Goal: Transaction & Acquisition: Obtain resource

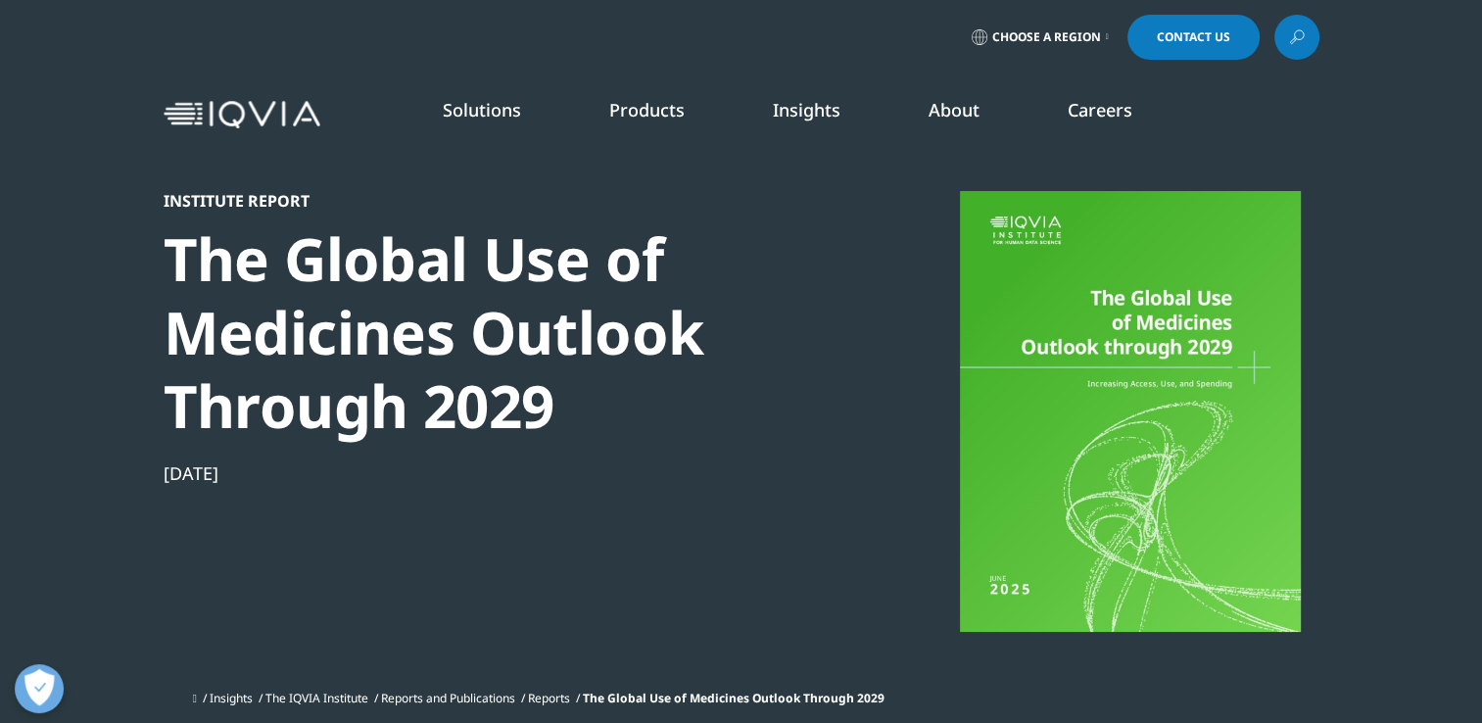
click at [1077, 32] on span "Choose a Region" at bounding box center [1046, 37] width 109 height 16
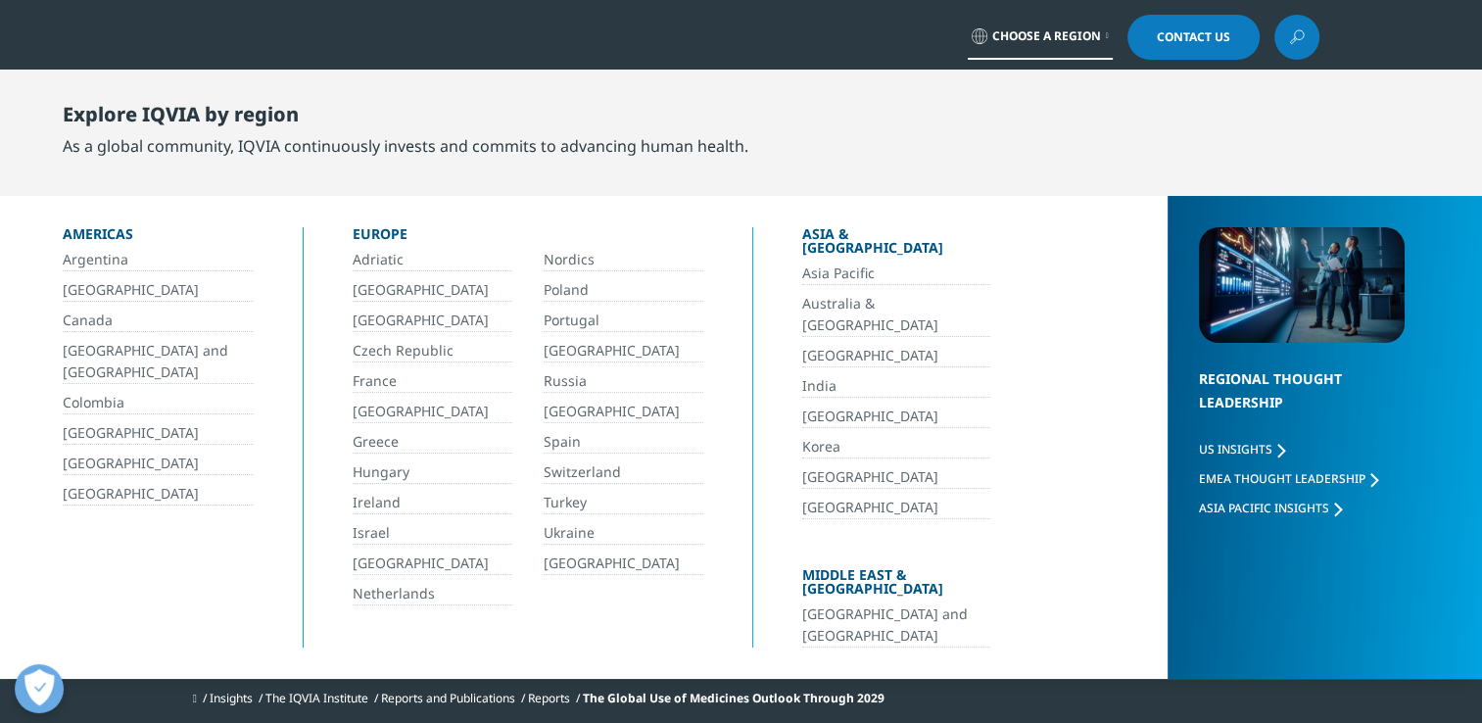
click at [376, 379] on link "France" at bounding box center [433, 381] width 160 height 23
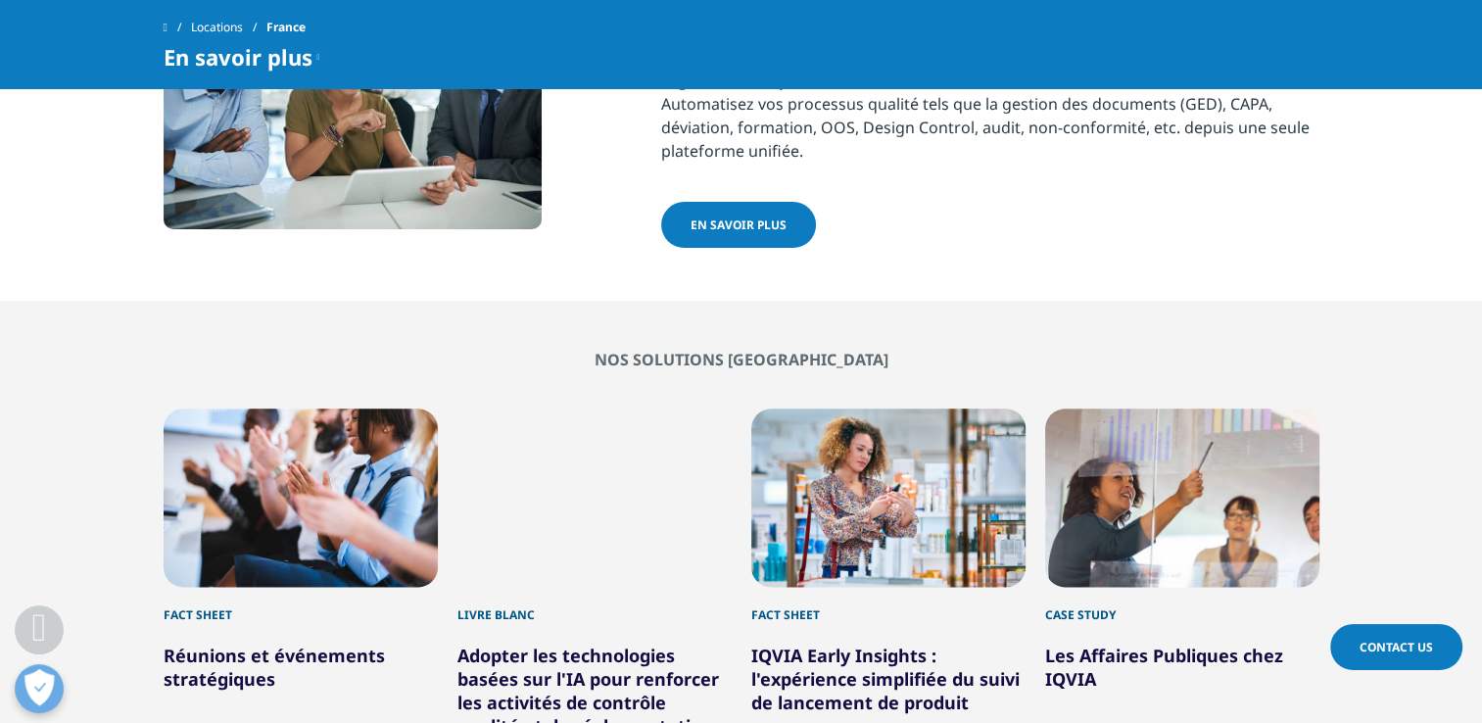
scroll to position [2350, 0]
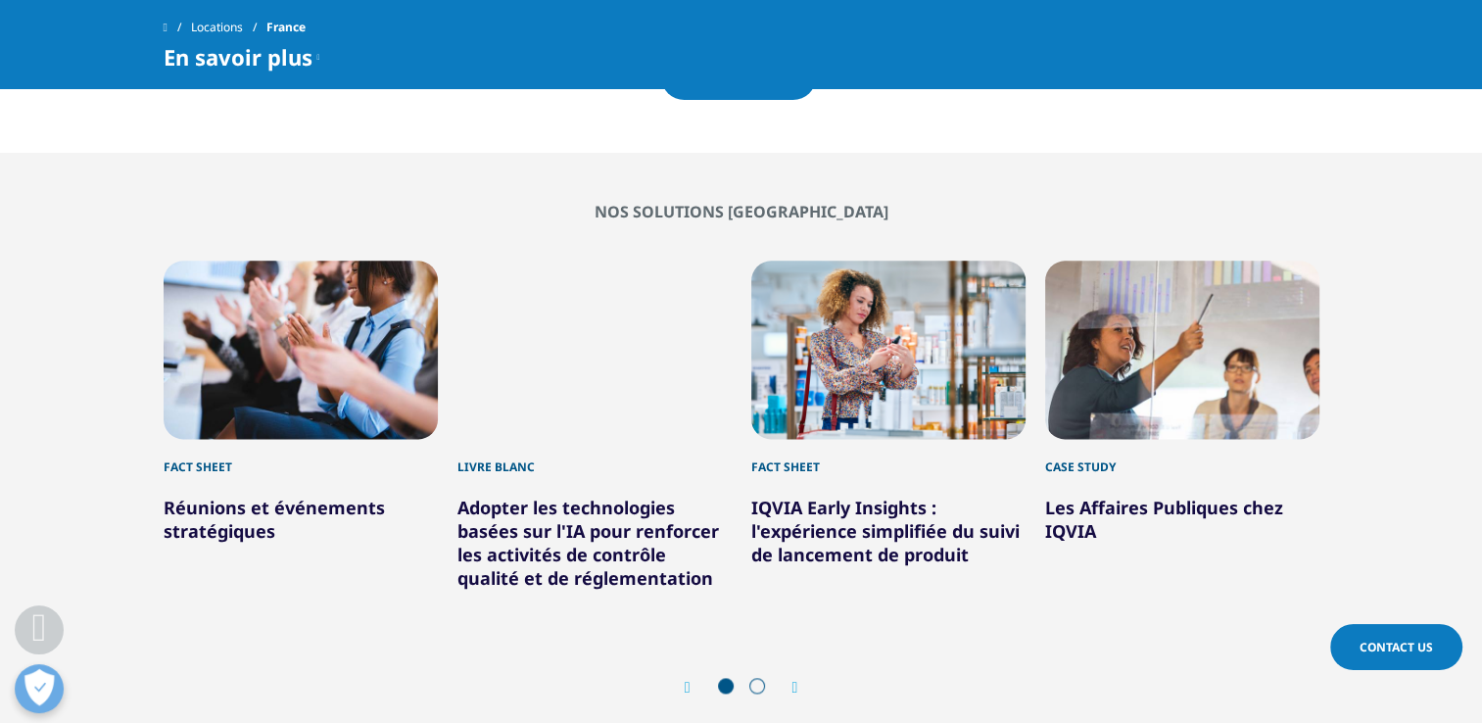
click at [764, 658] on div "Prev Next" at bounding box center [742, 687] width 1156 height 59
click at [754, 678] on span at bounding box center [757, 686] width 16 height 16
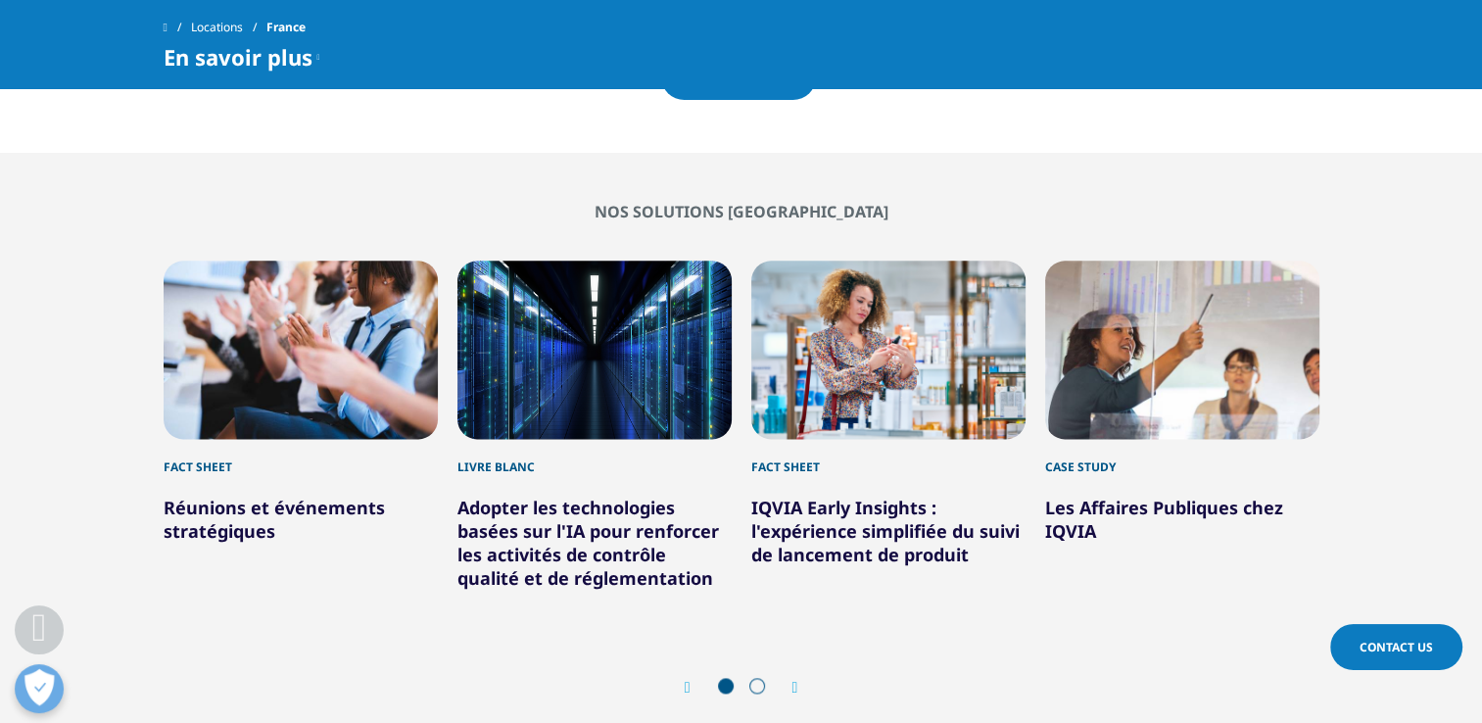
click at [761, 678] on span at bounding box center [757, 686] width 16 height 16
click at [798, 680] on icon "Next slide" at bounding box center [795, 688] width 6 height 16
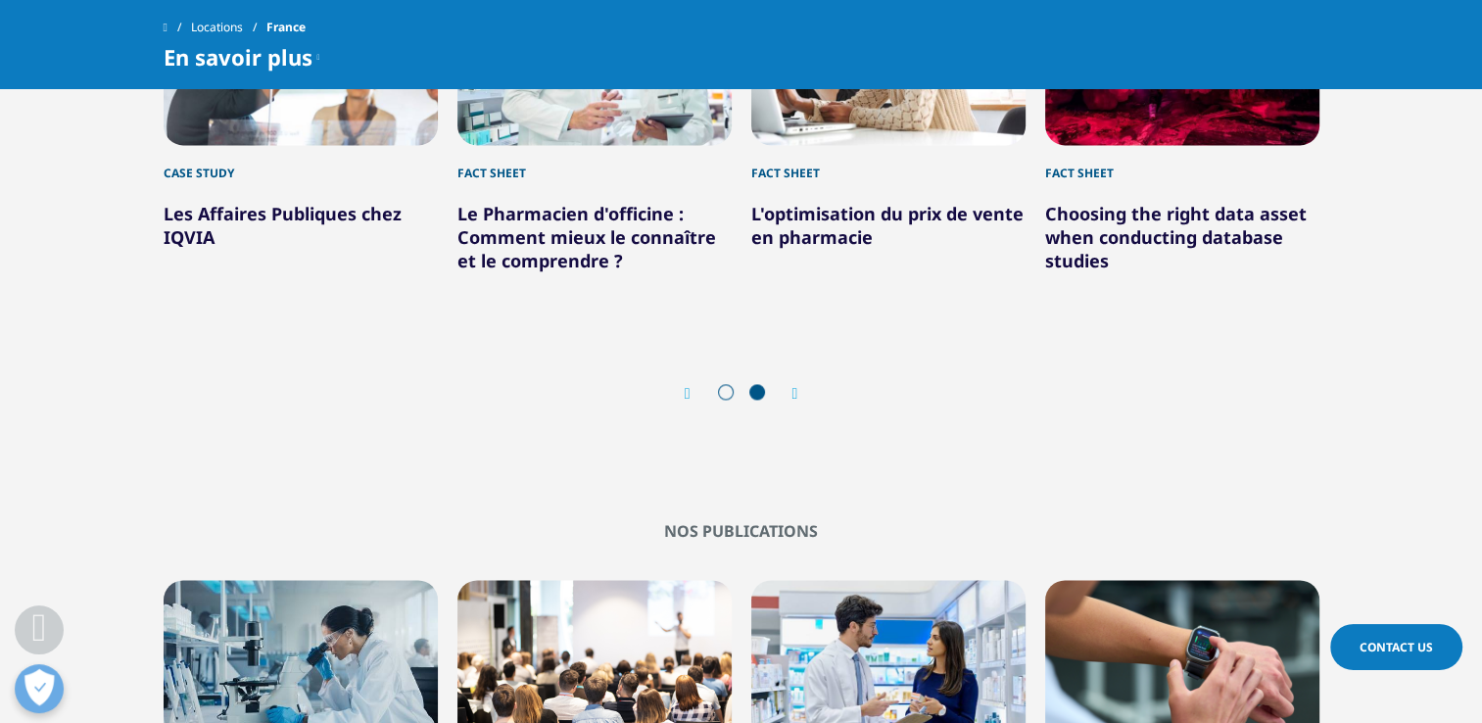
scroll to position [3036, 0]
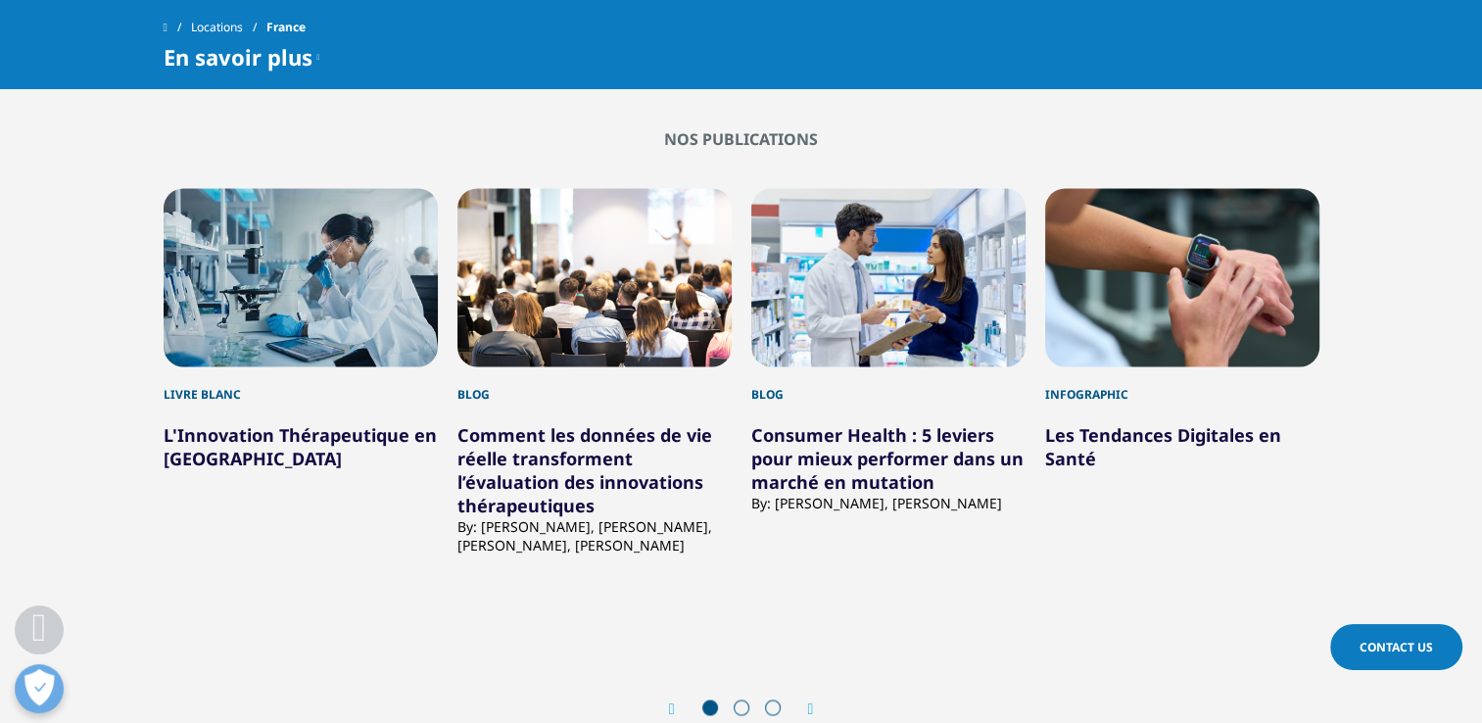
click at [1195, 403] on h5 "Les Tendances Digitales en Santé" at bounding box center [1182, 436] width 274 height 67
click at [1195, 423] on link "Les Tendances Digitales en Santé" at bounding box center [1163, 446] width 236 height 47
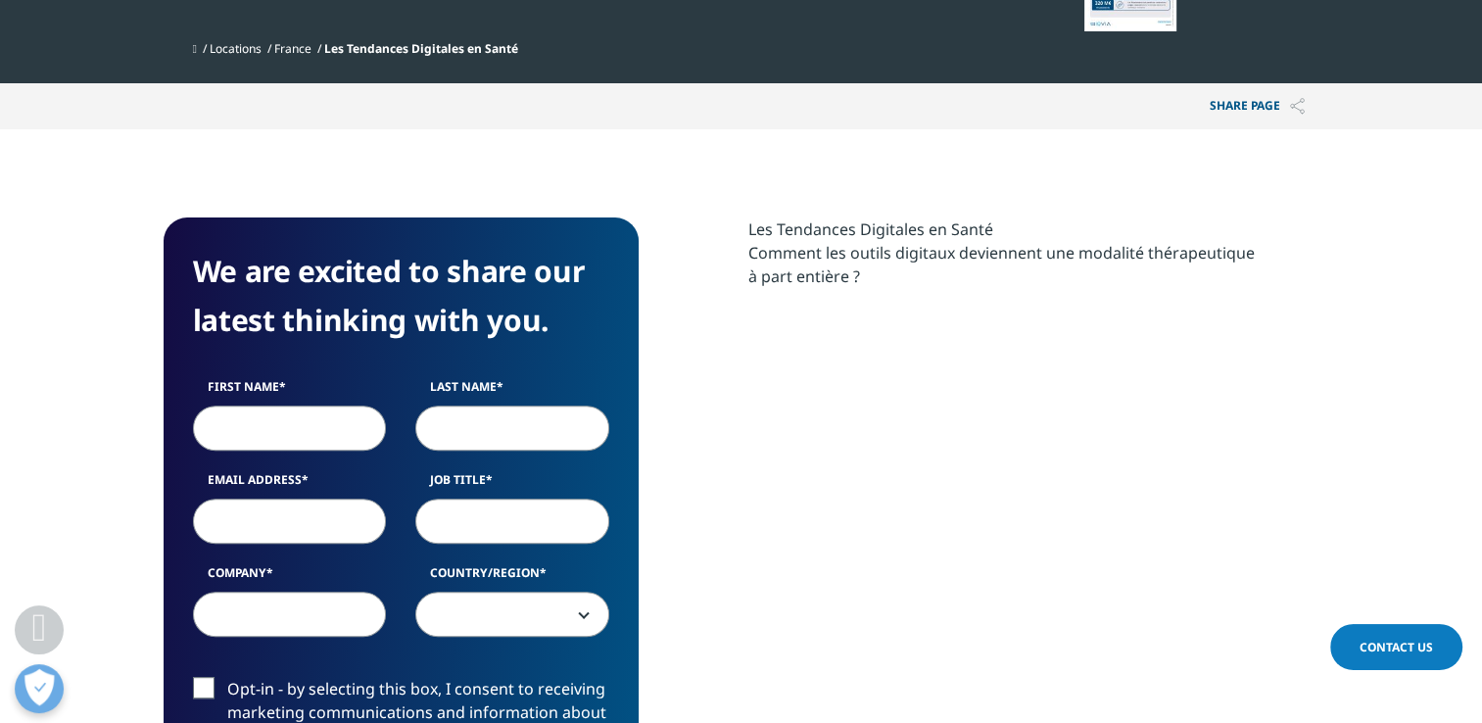
scroll to position [783, 0]
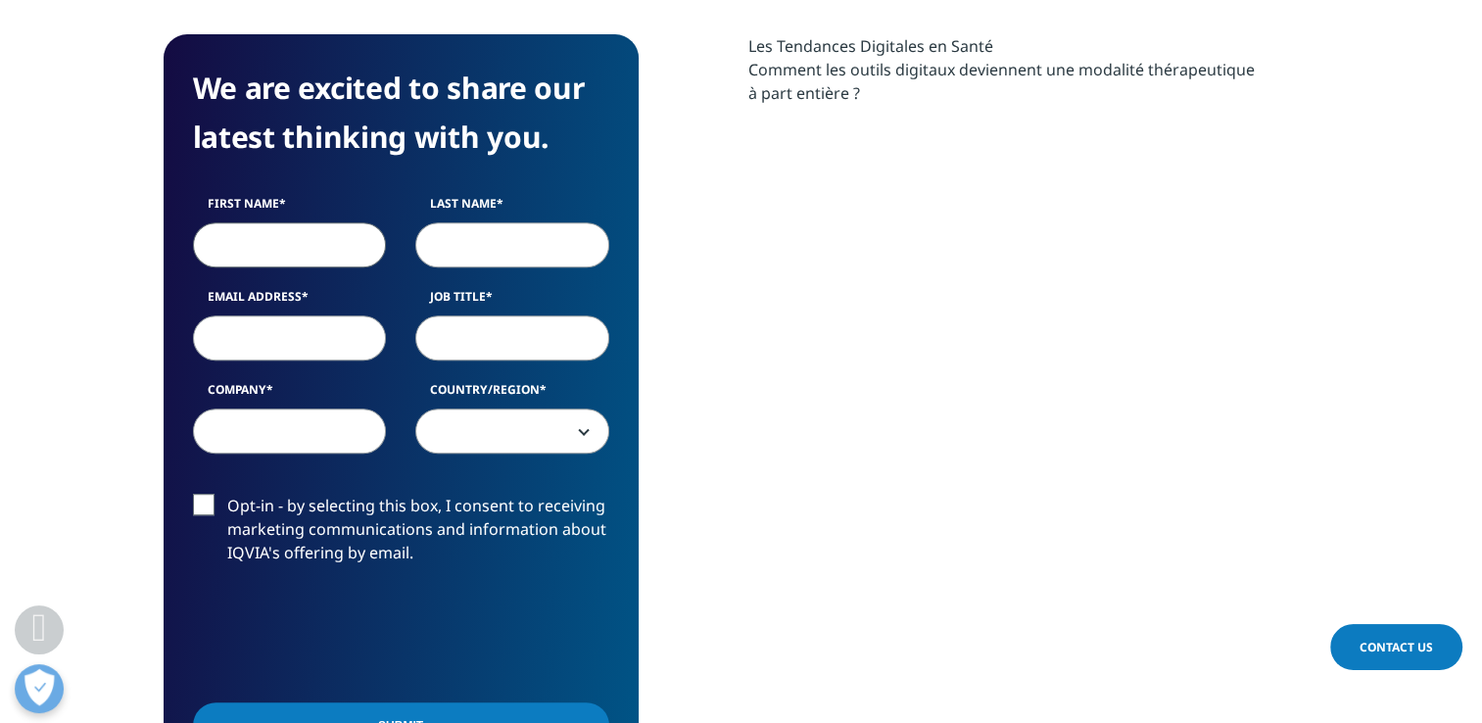
click at [331, 244] on input "First Name" at bounding box center [290, 244] width 194 height 45
type input "Pascale"
type input "MALGOUYRES"
type input "pascale.malgouyres@bizinspire.biz"
select select "France"
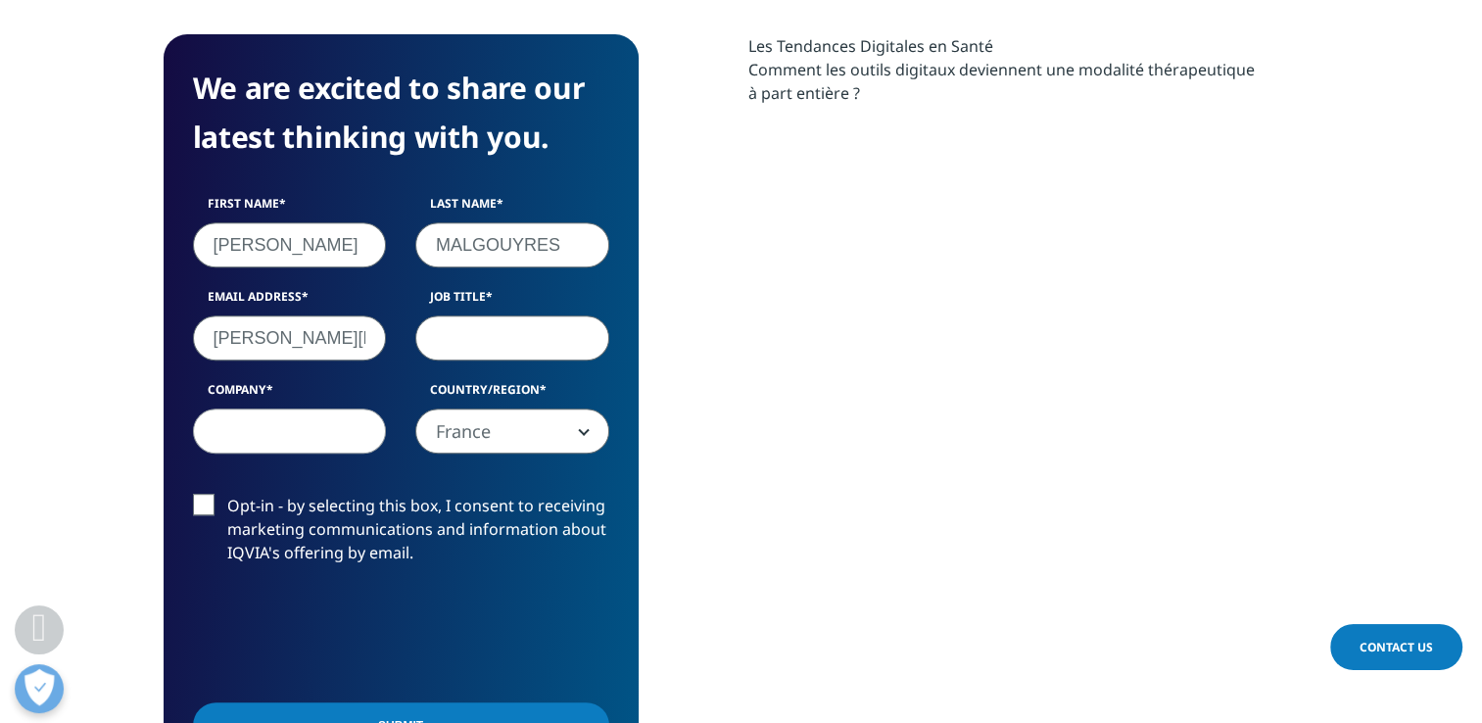
click at [485, 336] on input "Job Title" at bounding box center [512, 337] width 194 height 45
type input "CEO"
click at [345, 421] on input "Company" at bounding box center [290, 430] width 194 height 45
type input "Biz Inspired"
click at [210, 499] on label "Opt-in - by selecting this box, I consent to receiving marketing communications…" at bounding box center [401, 534] width 416 height 81
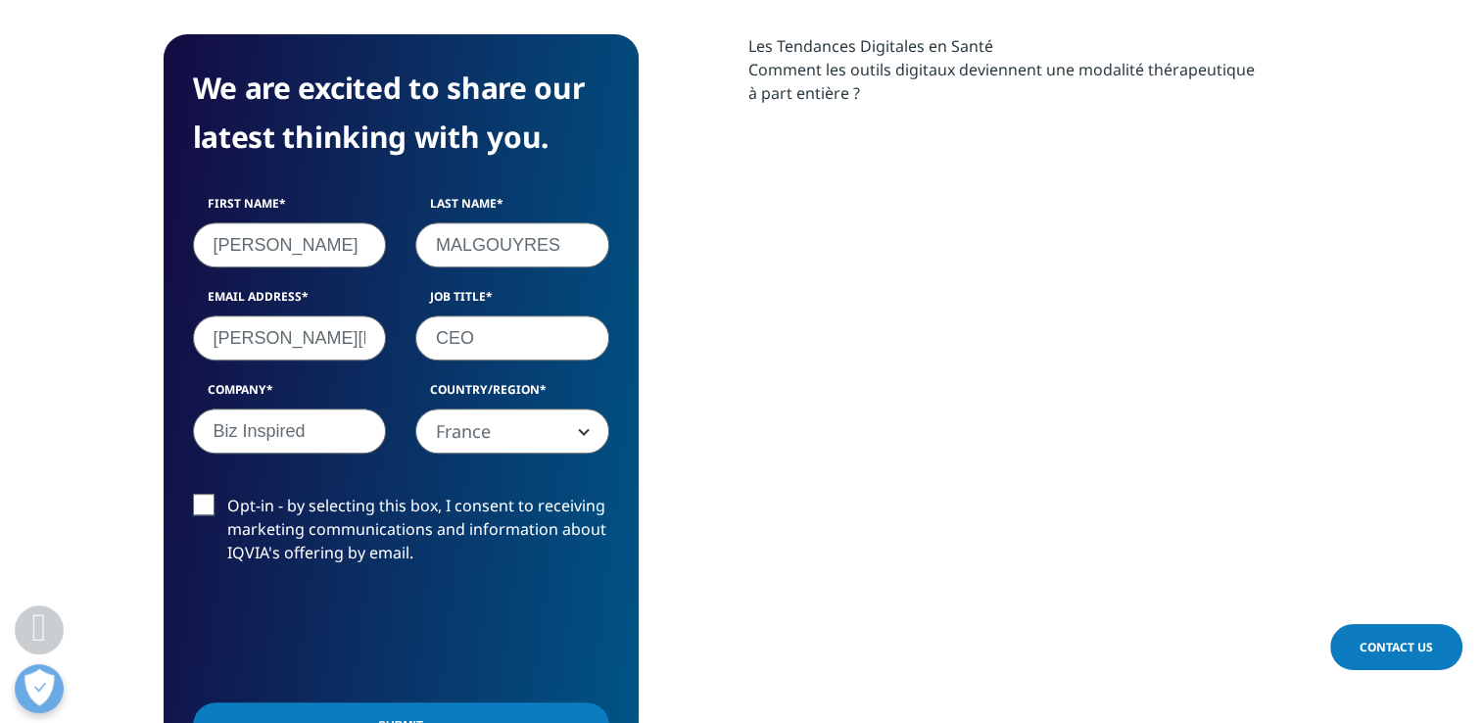
click at [227, 494] on input "Opt-in - by selecting this box, I consent to receiving marketing communications…" at bounding box center [227, 494] width 0 height 0
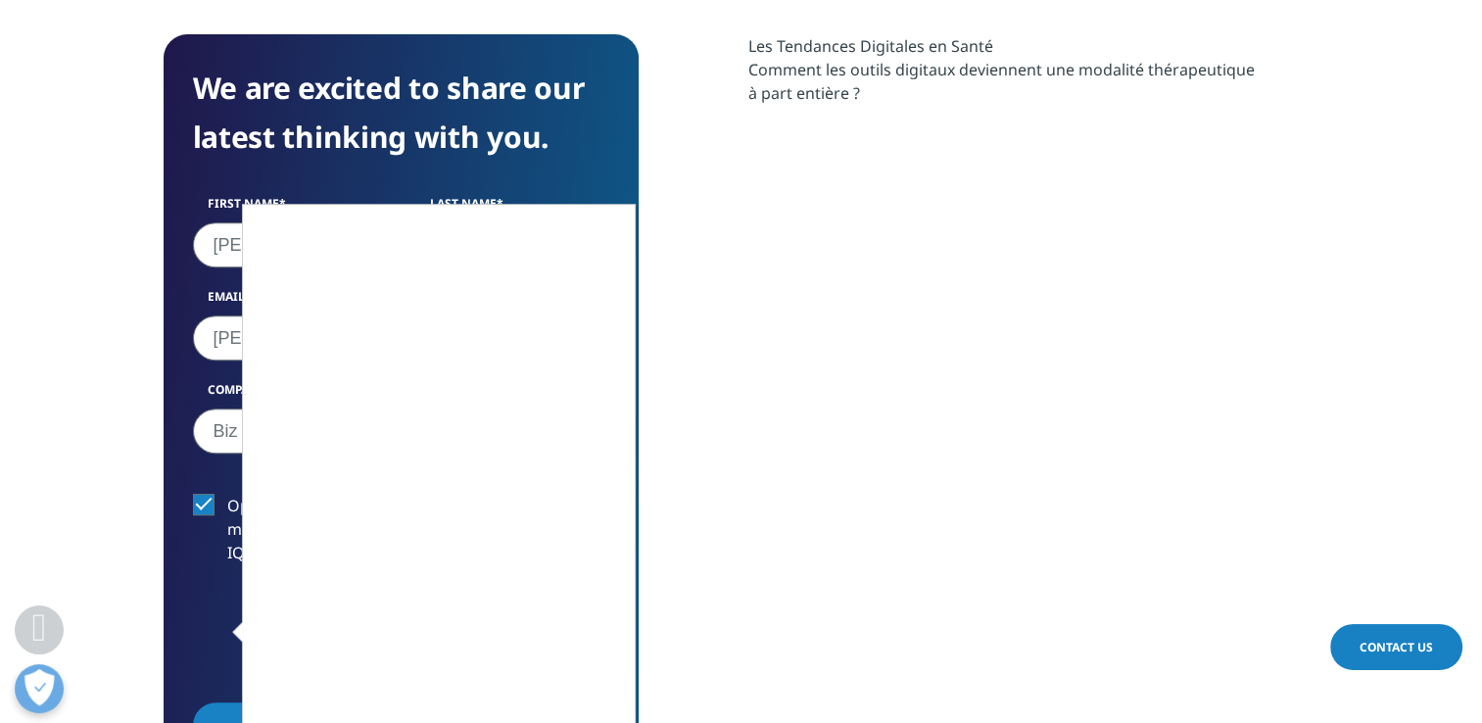
scroll to position [979, 0]
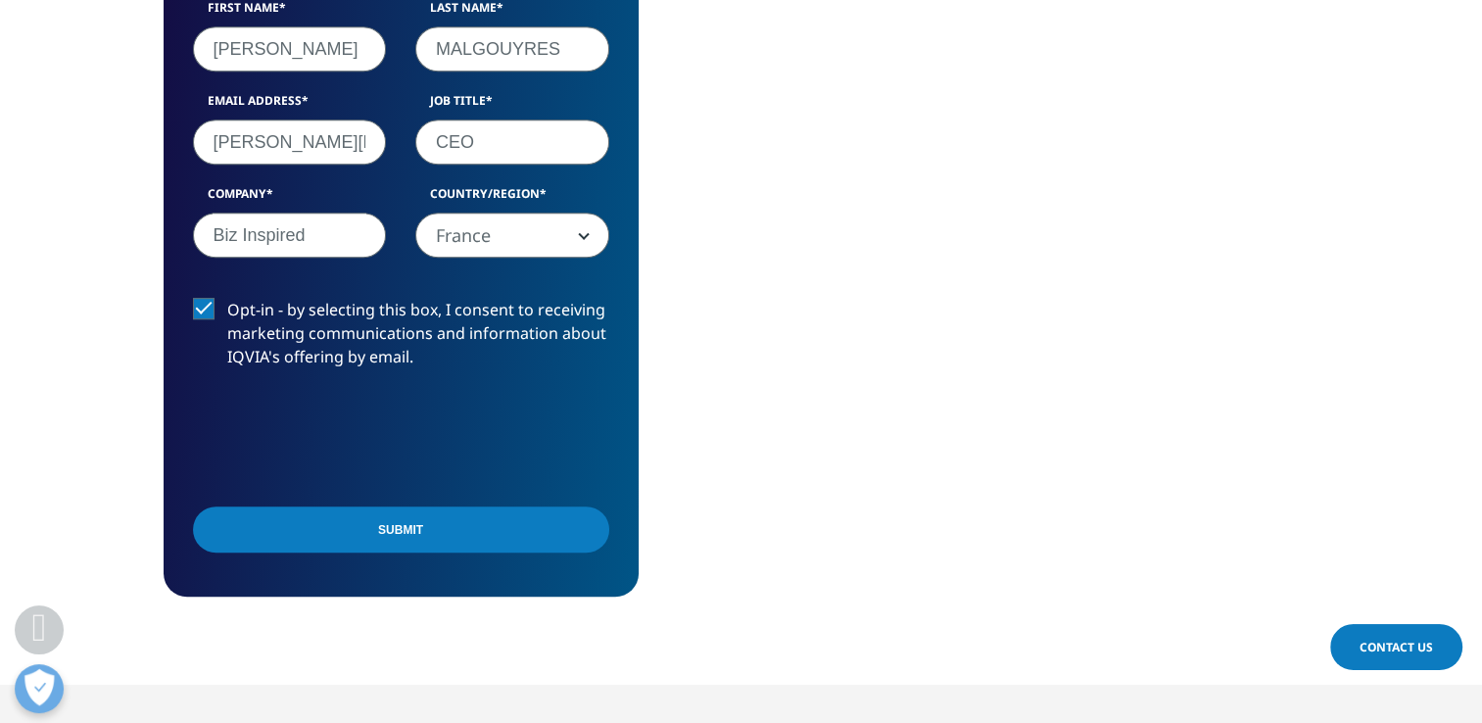
click at [511, 535] on input "Submit" at bounding box center [401, 529] width 416 height 46
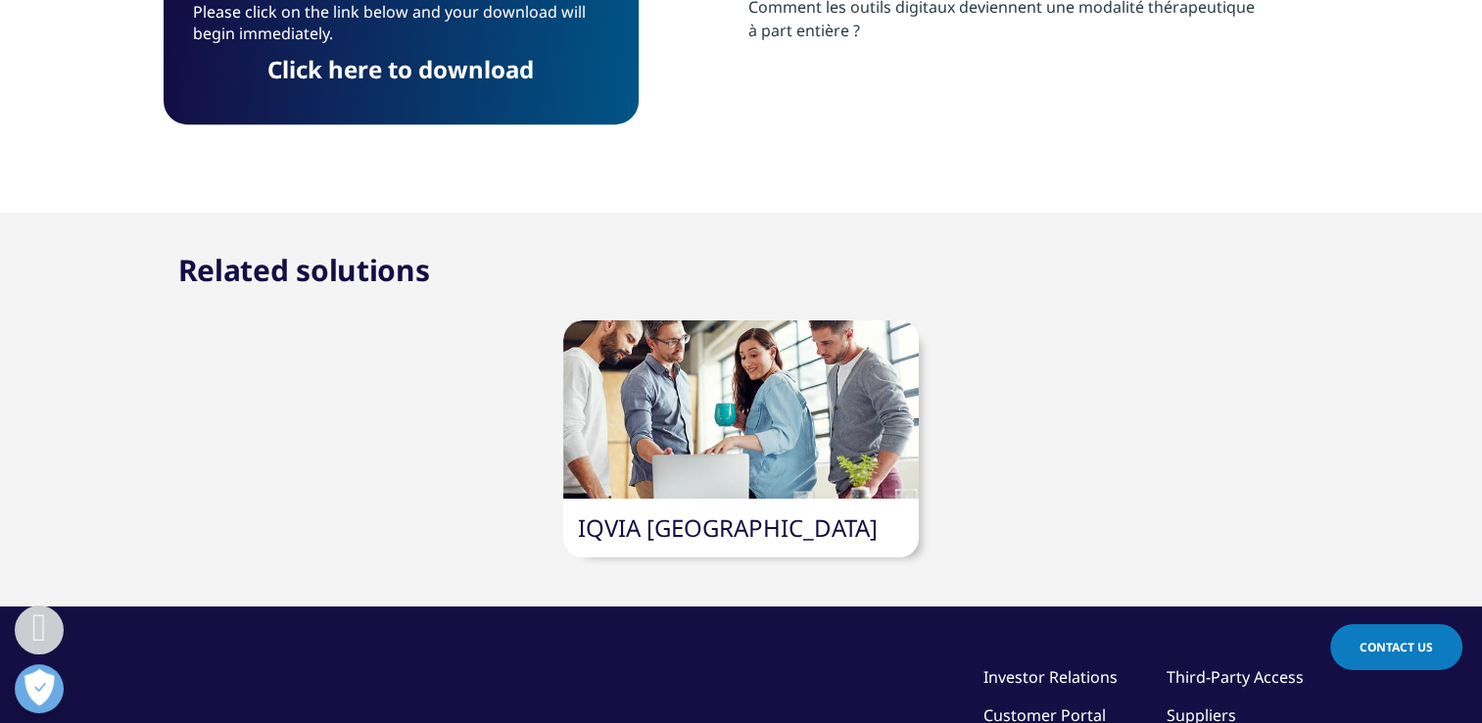
scroll to position [650, 0]
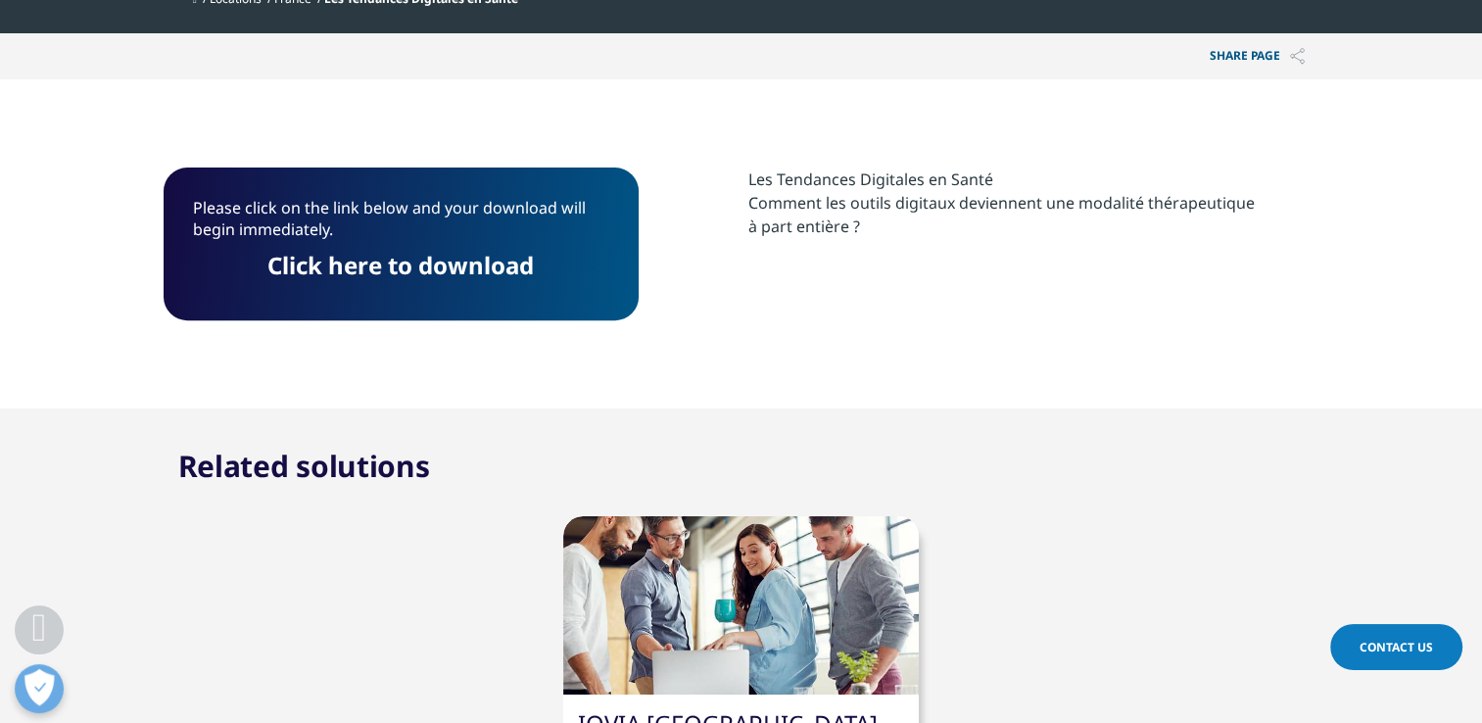
click at [414, 259] on link "Click here to download" at bounding box center [400, 265] width 266 height 32
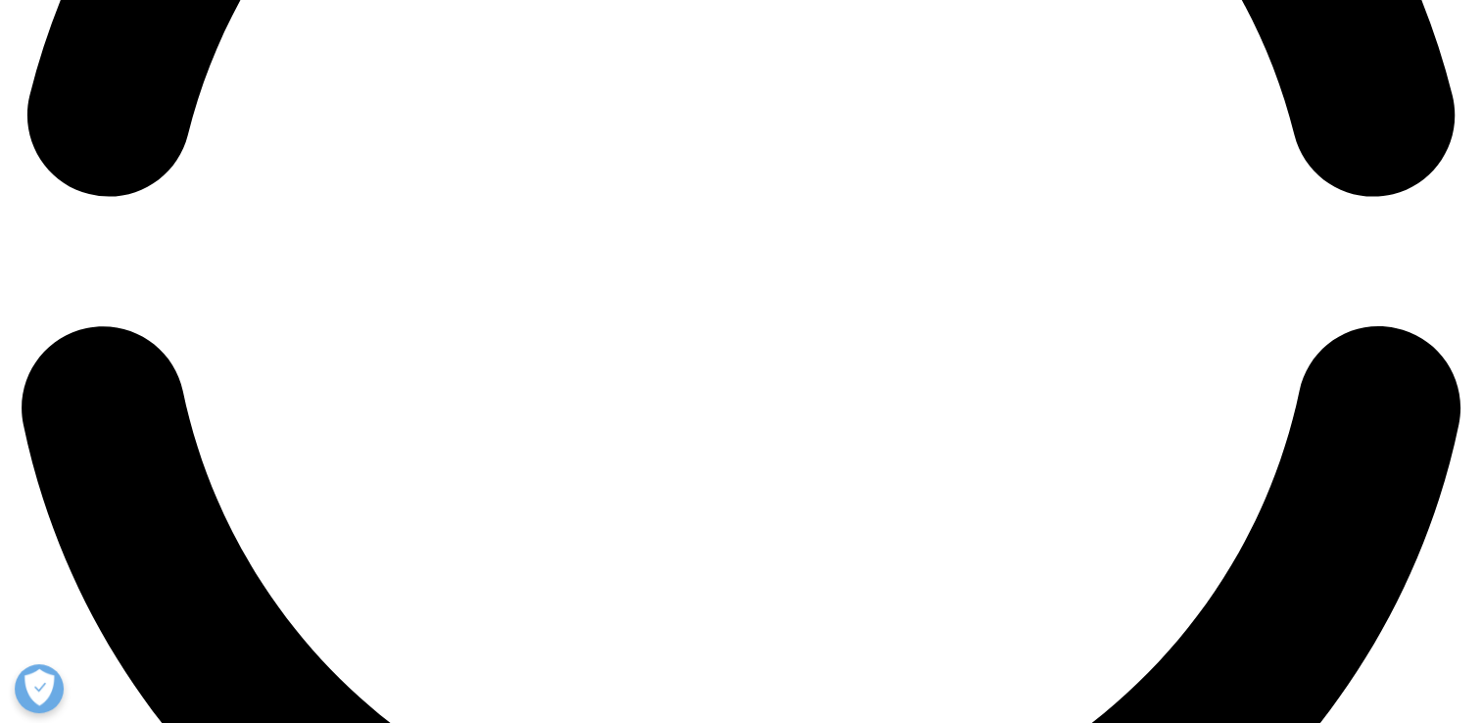
scroll to position [3036, 0]
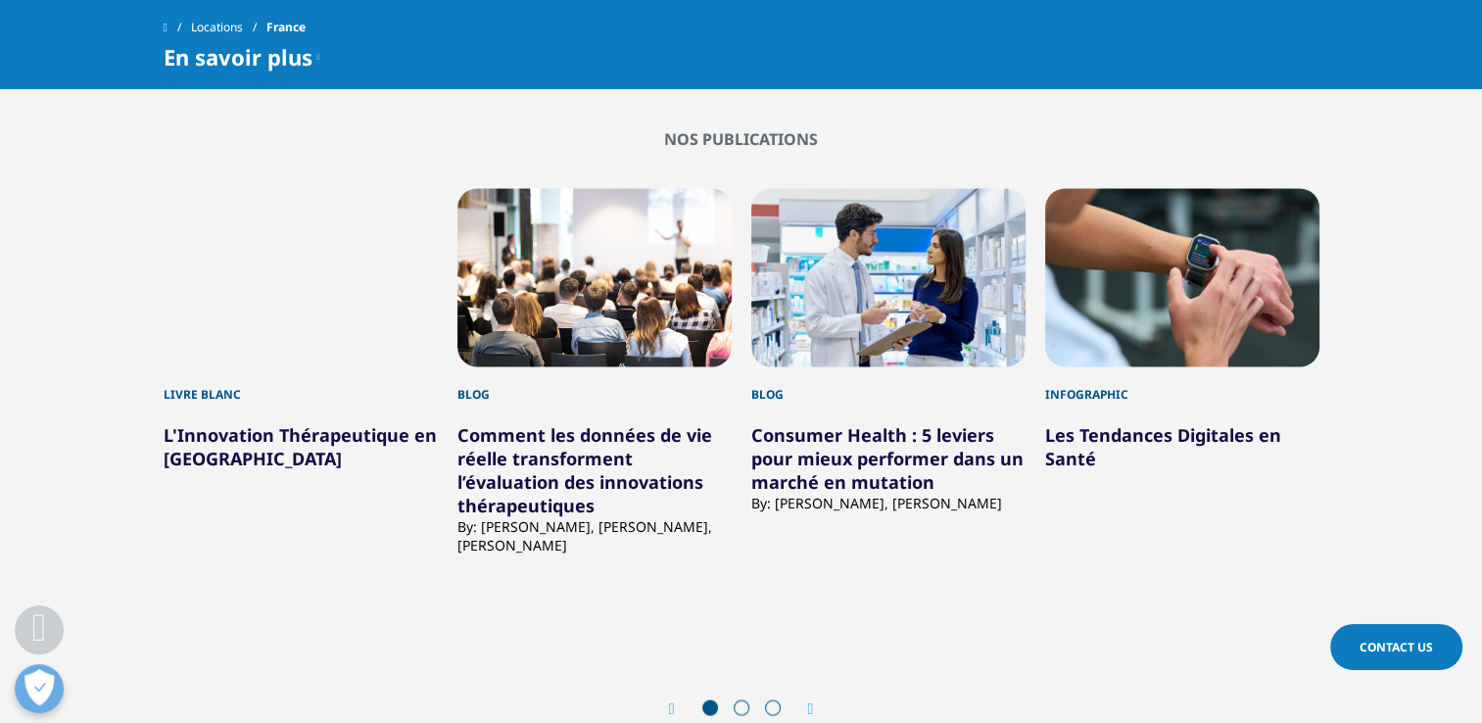
click at [809, 701] on icon "Next slide" at bounding box center [811, 709] width 6 height 16
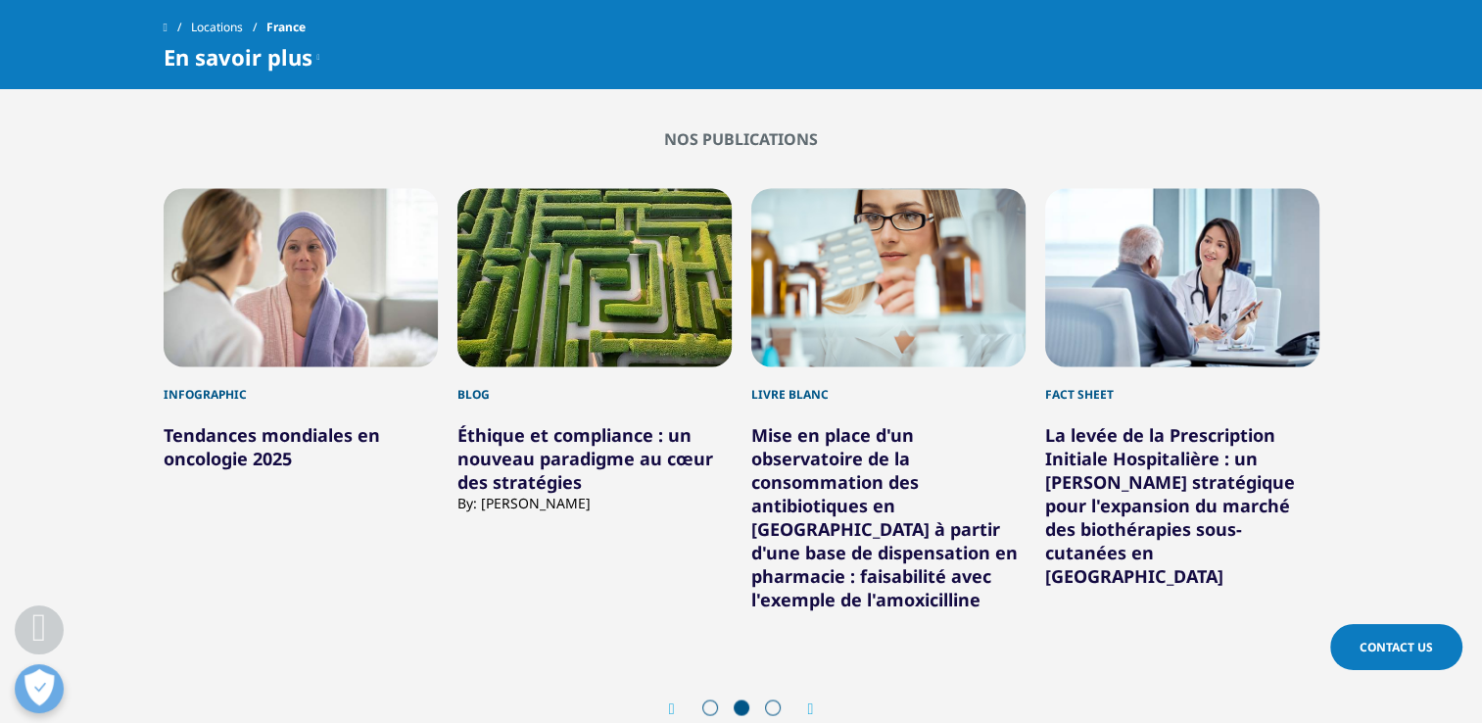
click at [809, 701] on icon "Next slide" at bounding box center [811, 709] width 6 height 16
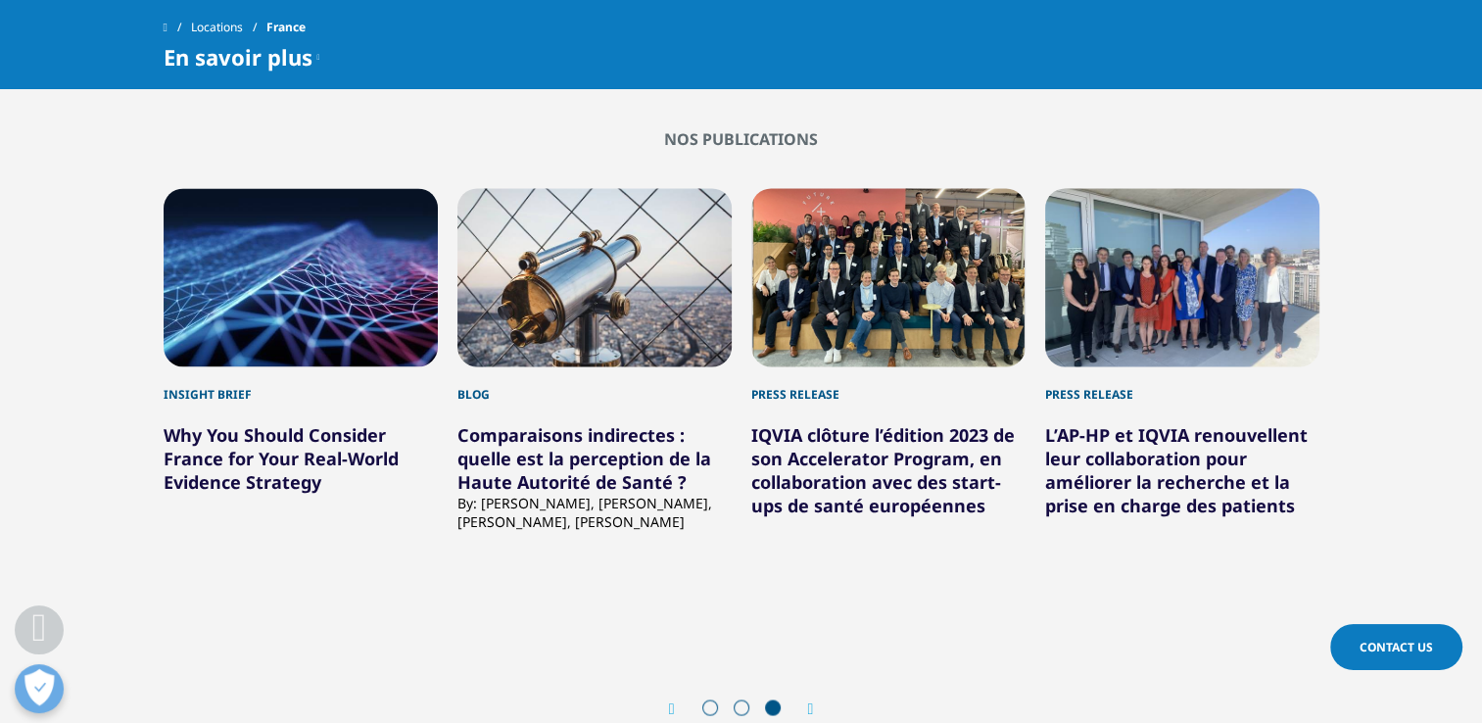
click at [809, 701] on icon "Next slide" at bounding box center [811, 709] width 6 height 16
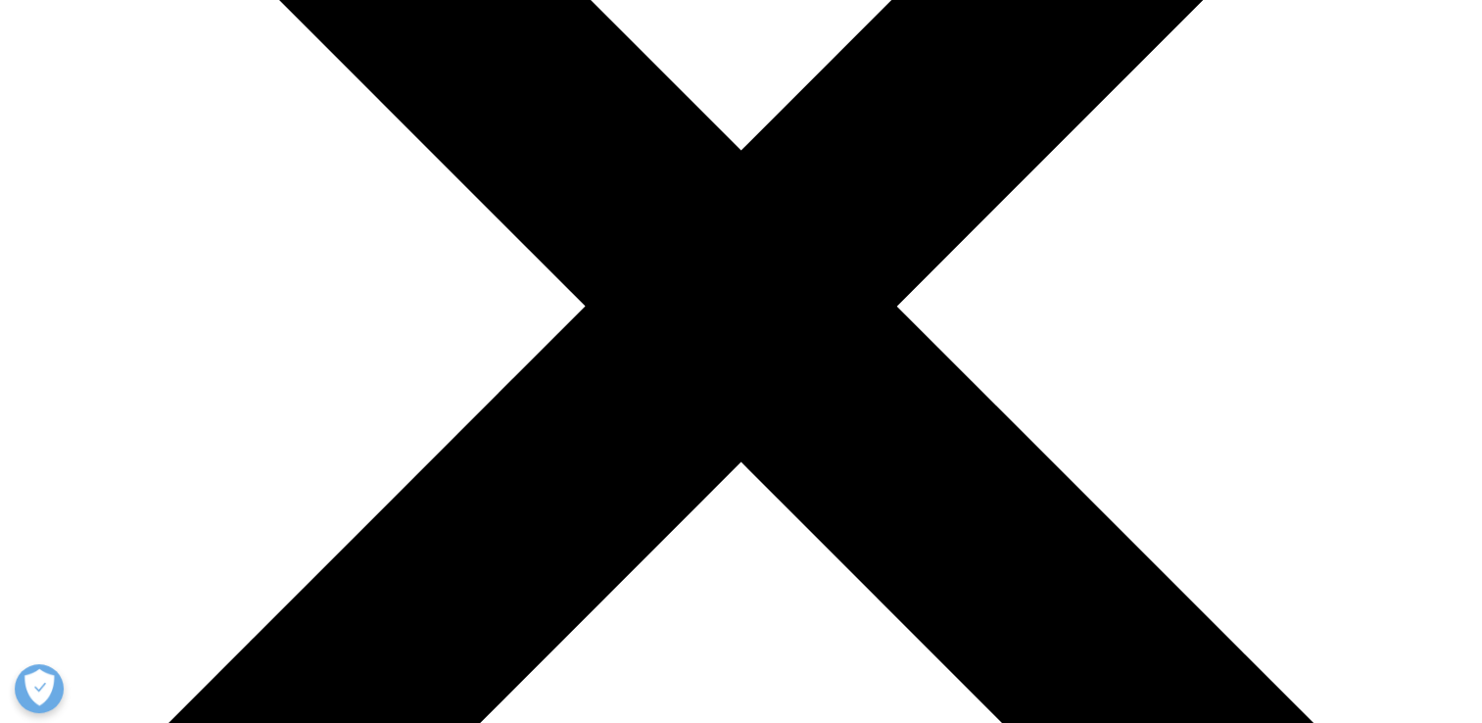
scroll to position [490, 0]
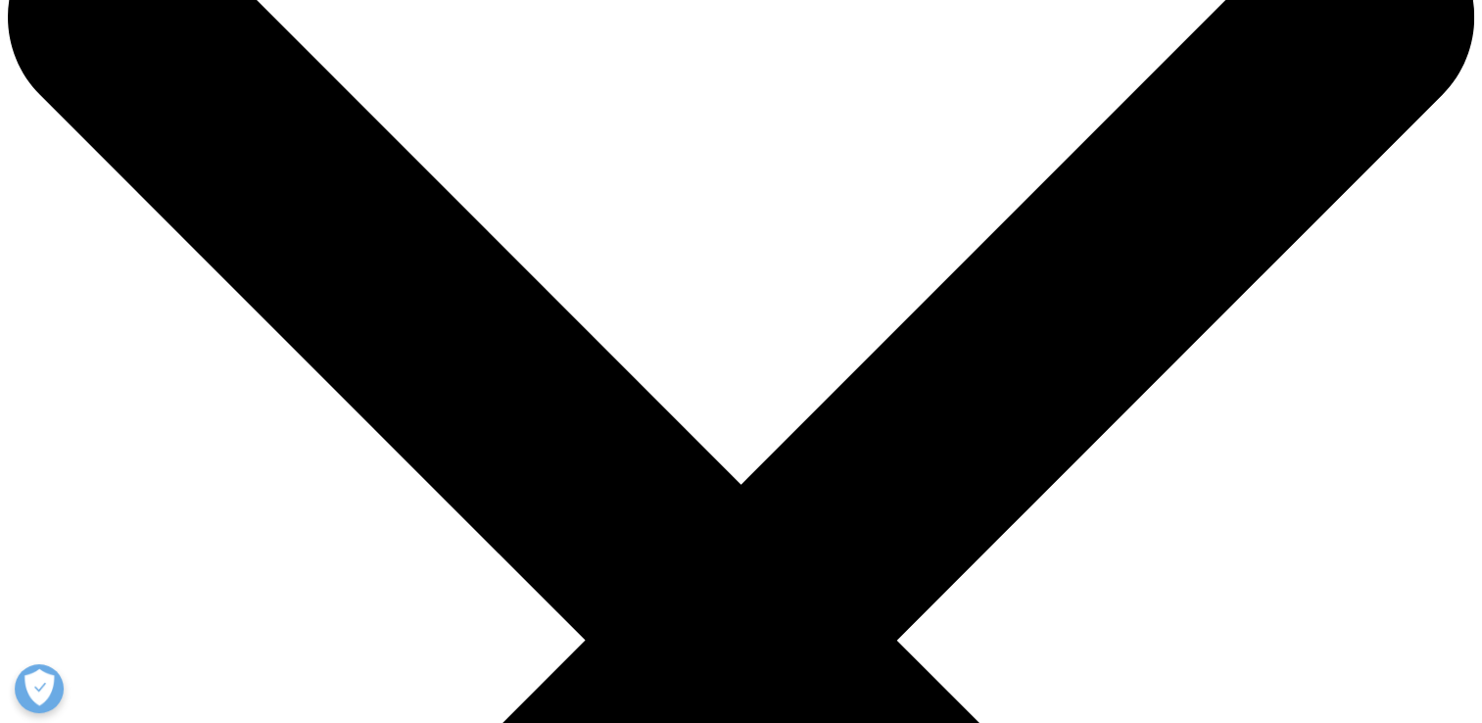
scroll to position [0, 0]
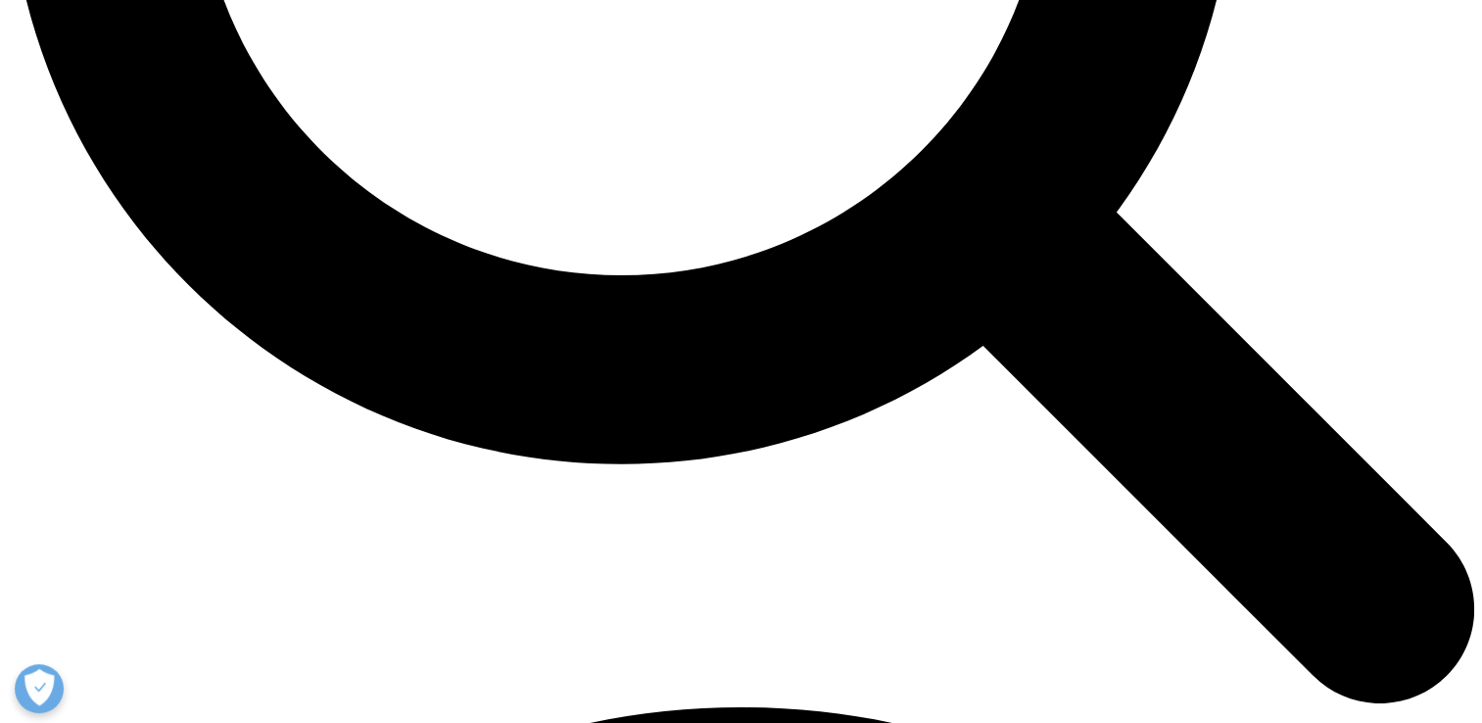
scroll to position [2252, 0]
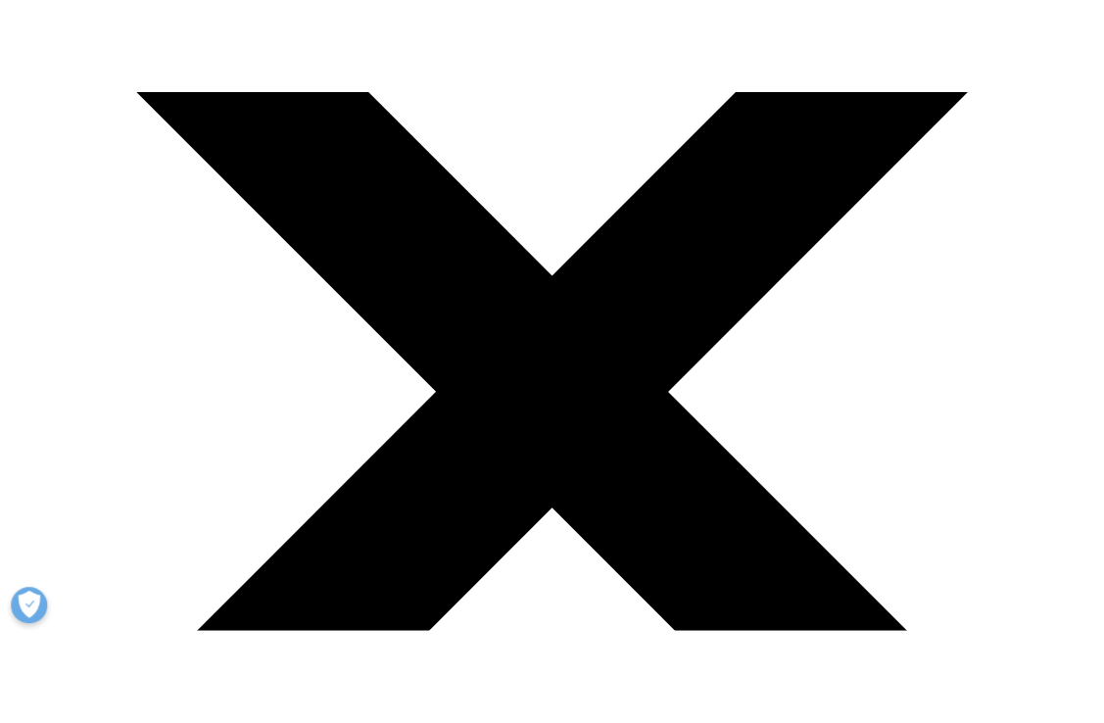
scroll to position [490, 0]
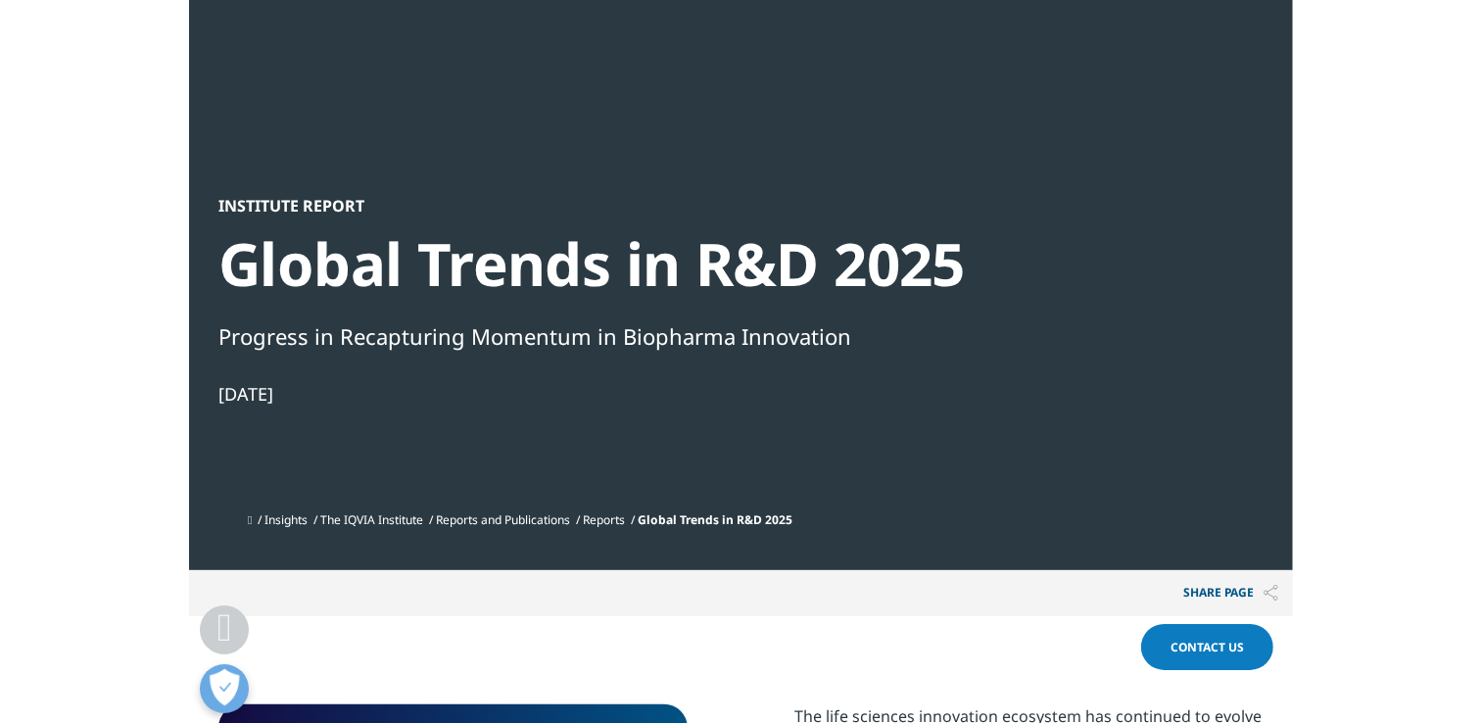
scroll to position [10, 10]
